Goal: Task Accomplishment & Management: Complete application form

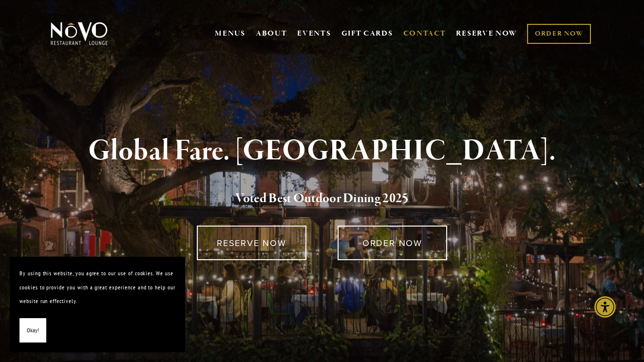
click at [434, 33] on link "CONTACT" at bounding box center [424, 33] width 43 height 19
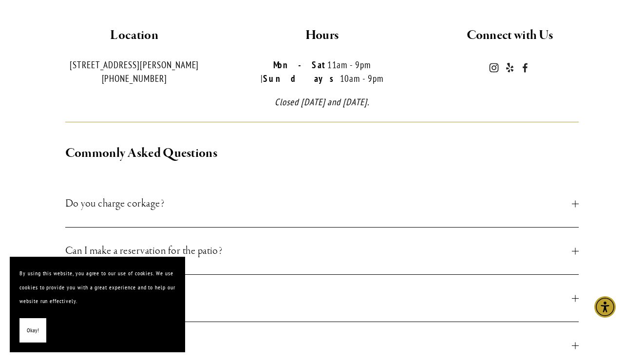
scroll to position [255, 0]
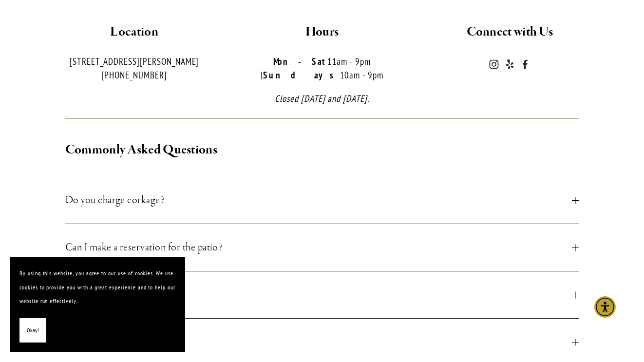
click at [35, 331] on span "Okay!" at bounding box center [33, 330] width 12 height 14
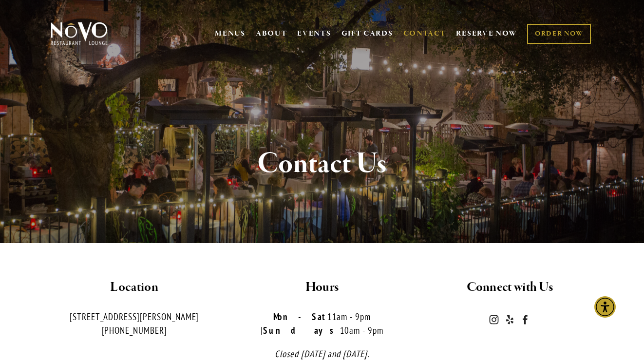
scroll to position [0, 0]
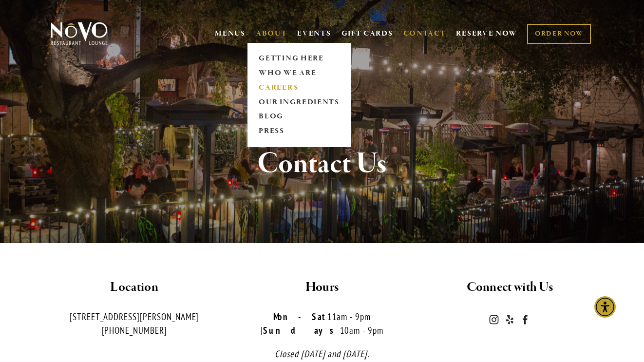
click at [282, 85] on link "CAREERS" at bounding box center [299, 87] width 87 height 15
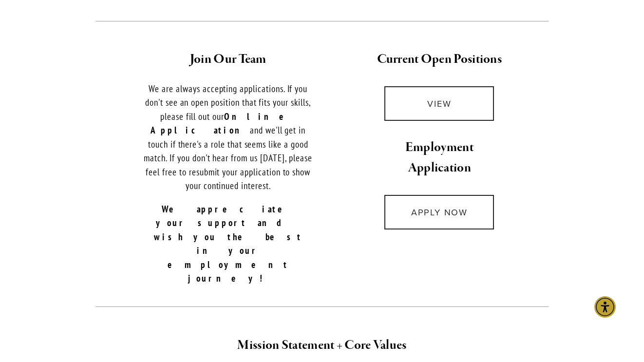
scroll to position [405, 0]
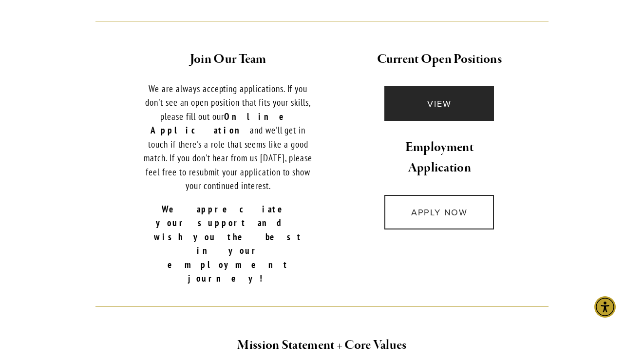
click at [426, 86] on link "VIEW" at bounding box center [439, 103] width 110 height 35
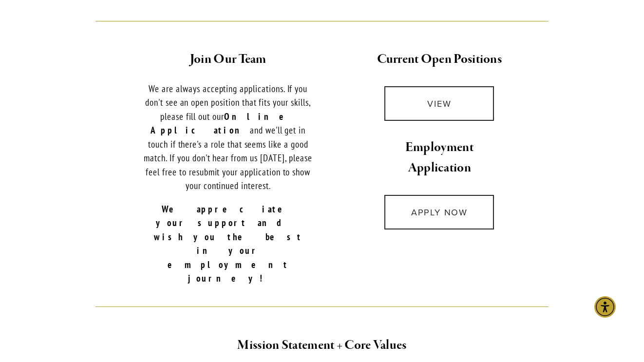
click at [448, 187] on div "APPLY NOW" at bounding box center [439, 212] width 141 height 51
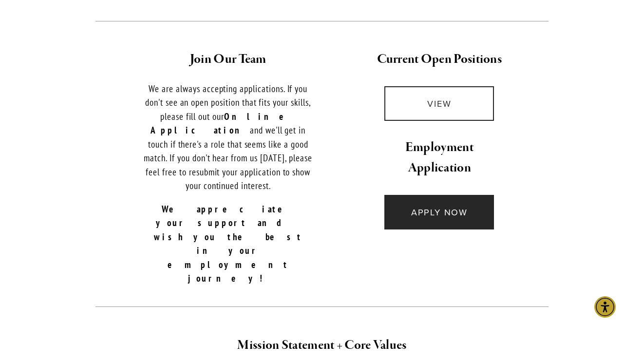
click at [443, 203] on link "APPLY NOW" at bounding box center [439, 212] width 110 height 35
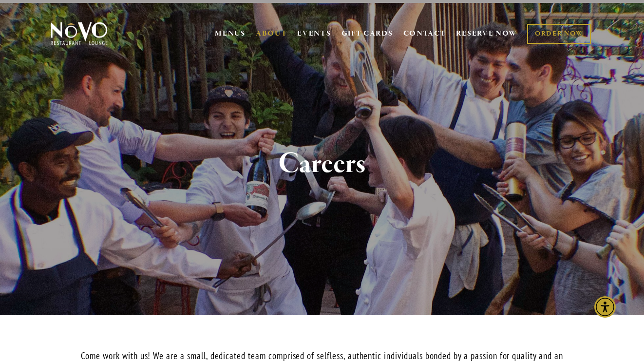
scroll to position [0, 0]
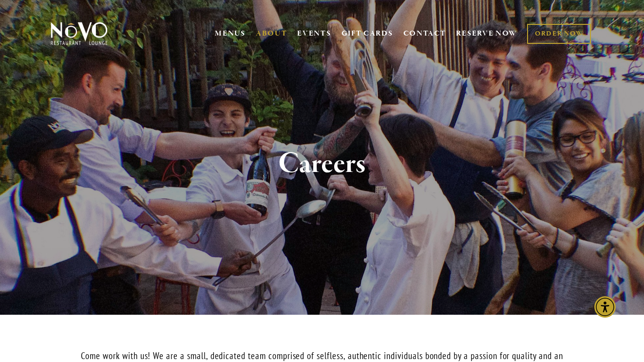
click at [92, 36] on img at bounding box center [79, 33] width 61 height 24
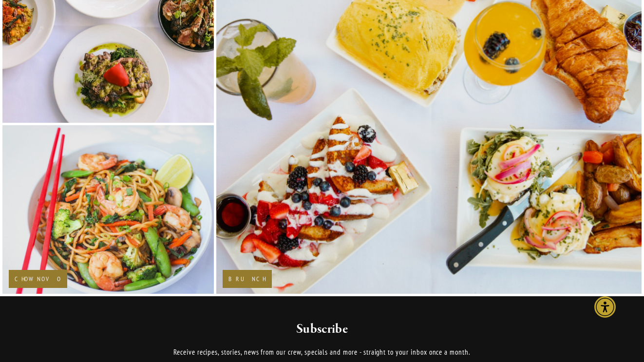
scroll to position [1134, 0]
